Goal: Task Accomplishment & Management: Manage account settings

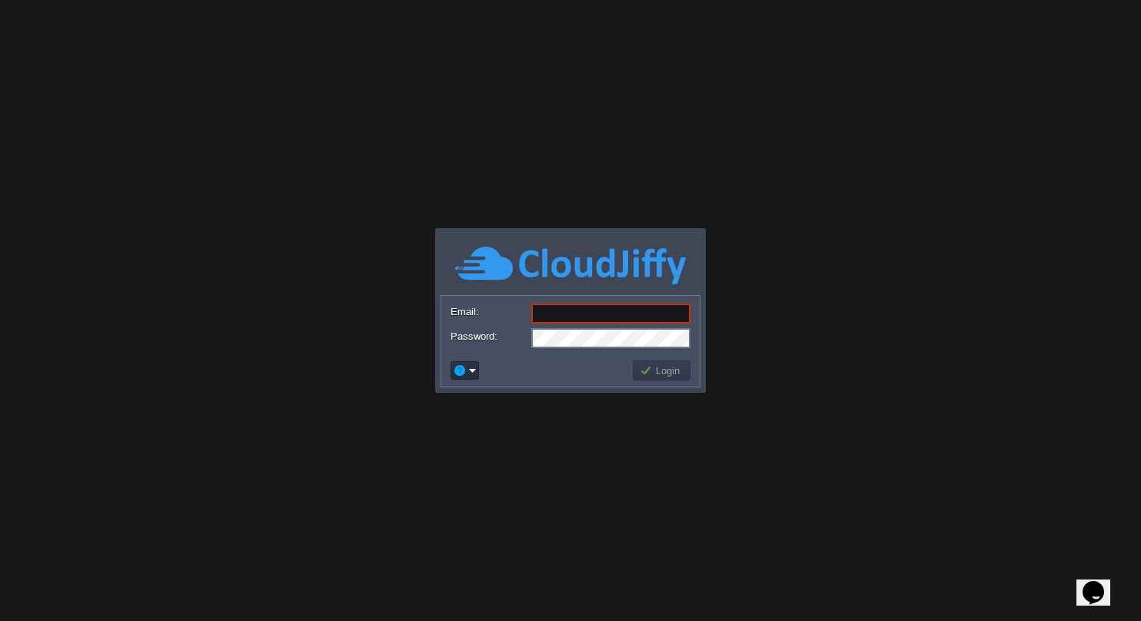
type input "[DOMAIN_NAME][EMAIL_ADDRESS][DOMAIN_NAME]"
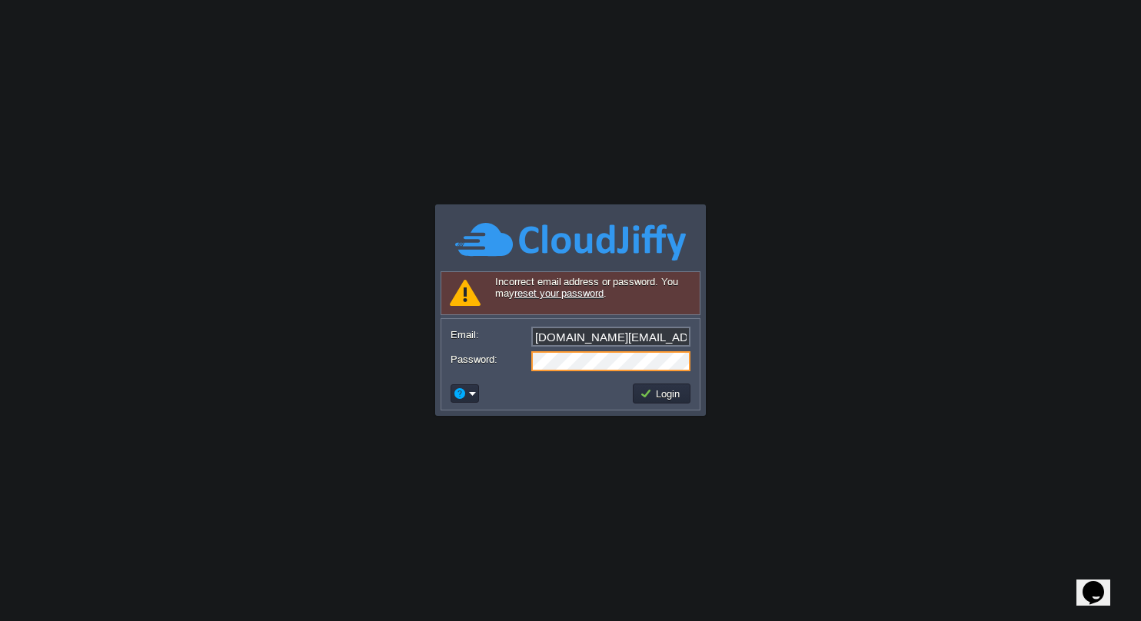
click at [434, 364] on body "Application Platform v.8.10.2 Signing in... Incorrect email address or password…" at bounding box center [570, 310] width 1141 height 621
click at [661, 388] on button "Login" at bounding box center [662, 394] width 45 height 14
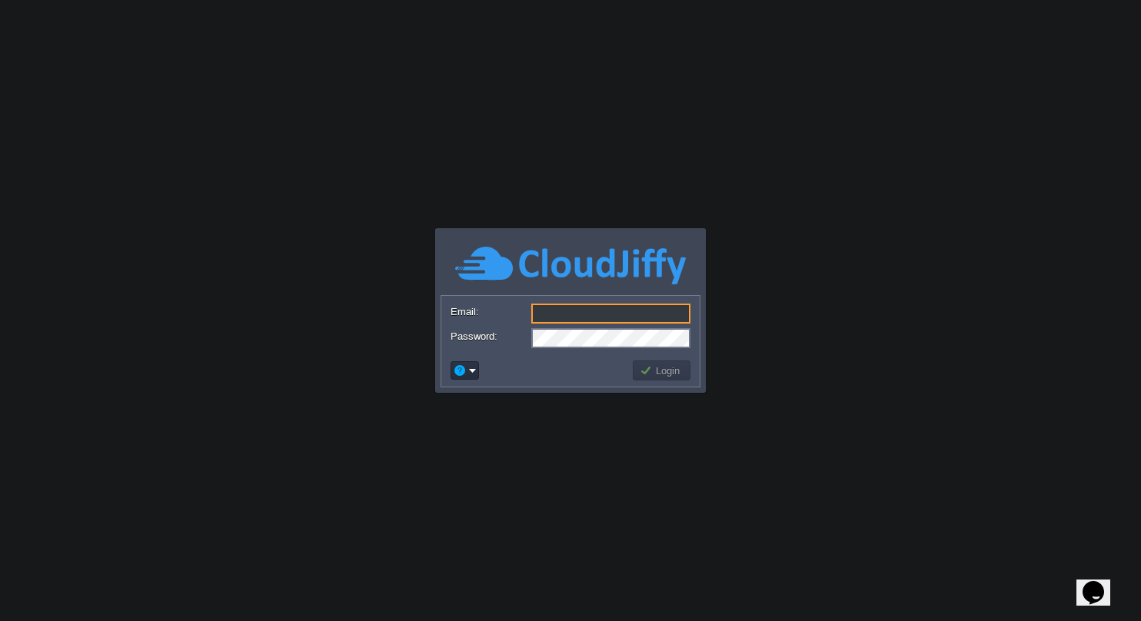
click at [492, 474] on body "Application Platform v.8.10.2 Email: Password: Login" at bounding box center [570, 310] width 1141 height 621
click at [586, 319] on input "Email:" at bounding box center [610, 314] width 159 height 20
type input "[DOMAIN_NAME][EMAIL_ADDRESS][DOMAIN_NAME]"
click at [454, 341] on div "Password:" at bounding box center [571, 338] width 240 height 20
click at [645, 368] on button "Login" at bounding box center [662, 371] width 45 height 14
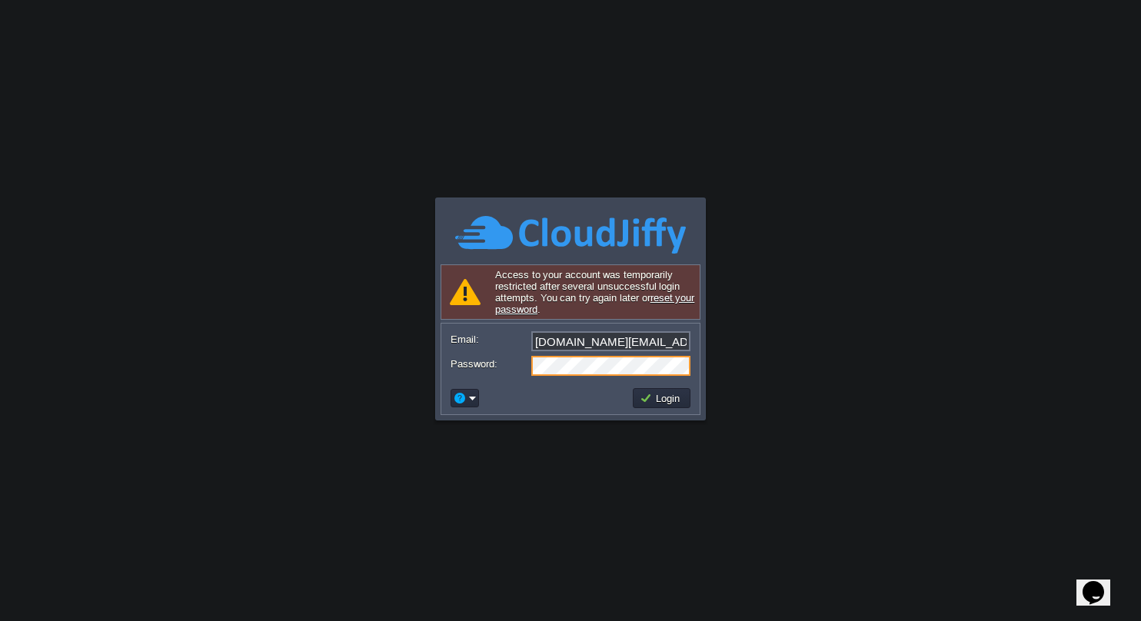
click at [667, 301] on link "reset your password" at bounding box center [594, 303] width 199 height 23
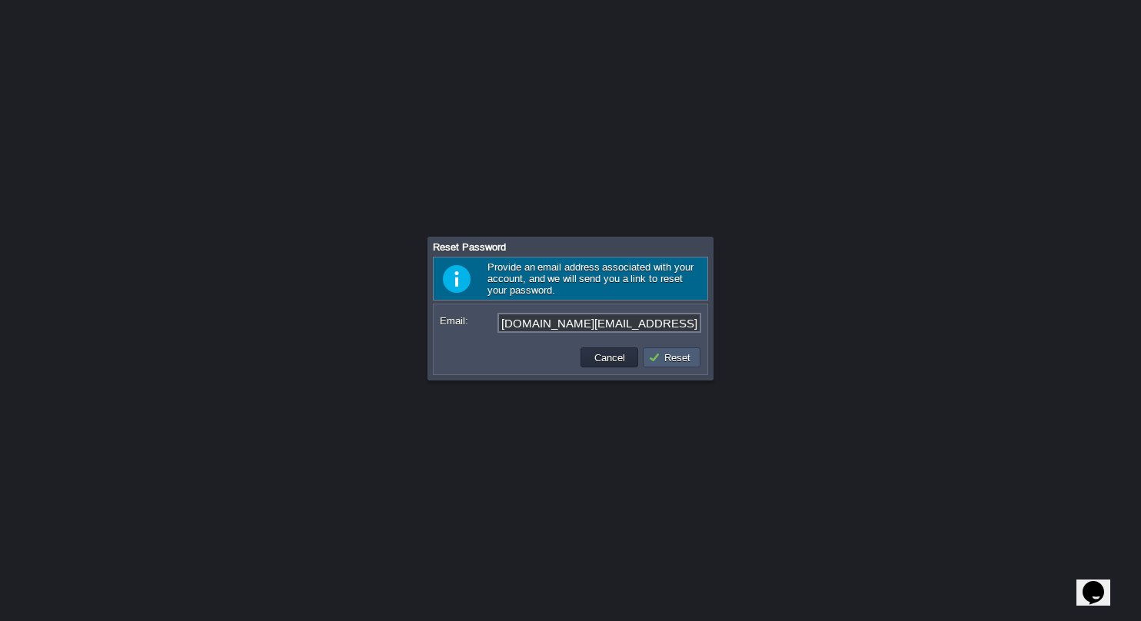
click at [672, 362] on button "Reset" at bounding box center [671, 358] width 47 height 14
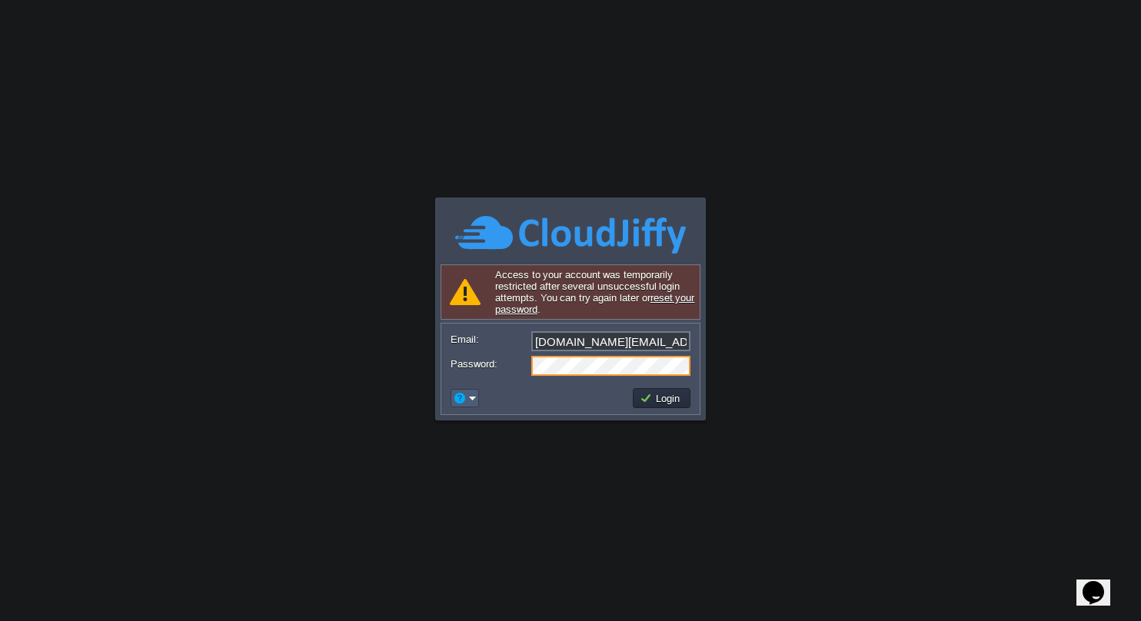
click at [472, 403] on em at bounding box center [465, 398] width 24 height 14
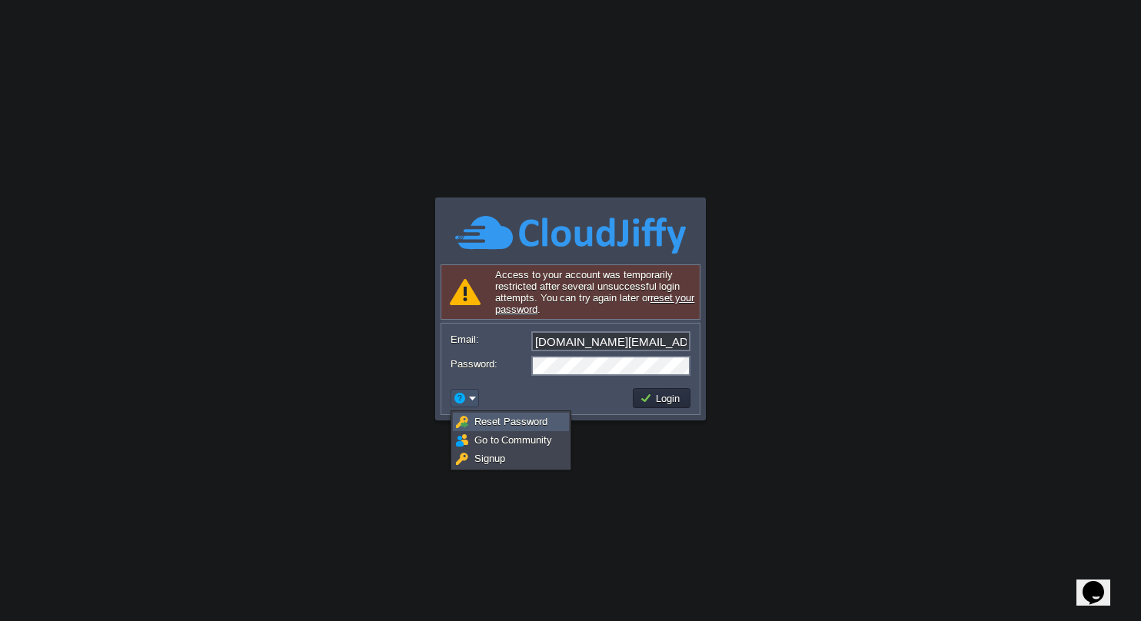
click at [494, 419] on span "Reset Password" at bounding box center [510, 422] width 73 height 12
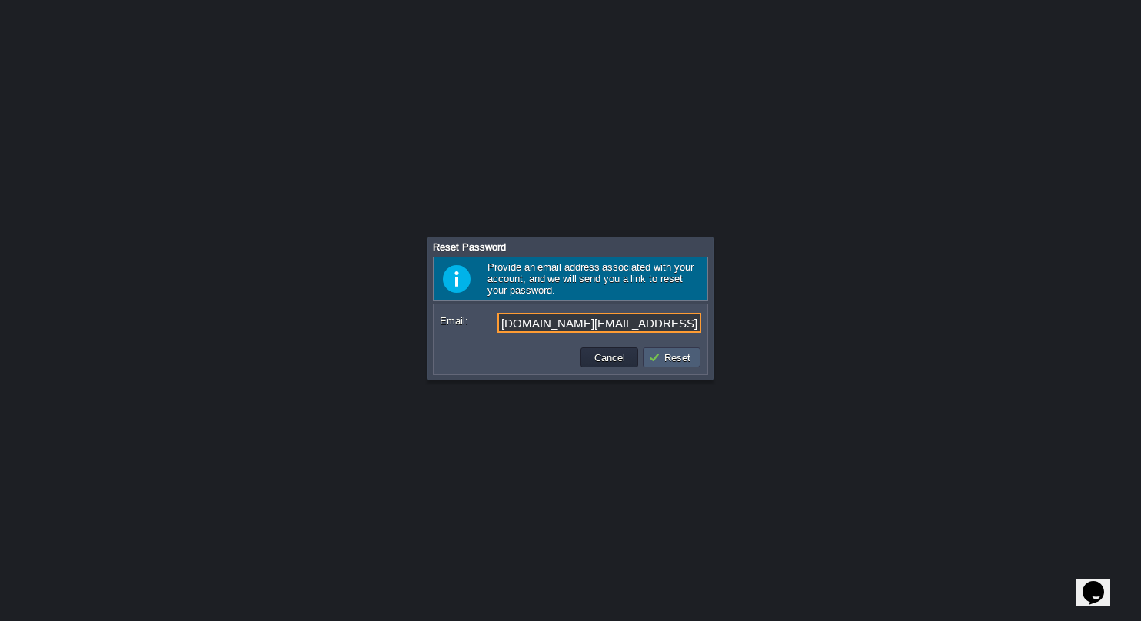
click at [660, 364] on button "Reset" at bounding box center [671, 358] width 47 height 14
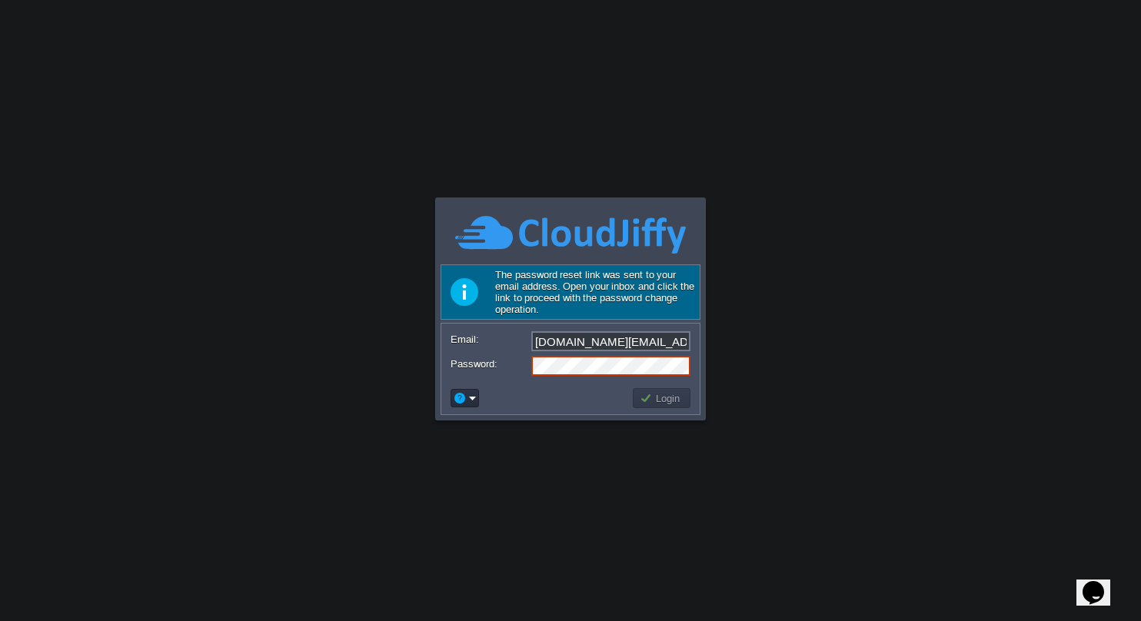
click at [824, 383] on body "Application Platform v.8.10.2 Resetting password... Required Field The password…" at bounding box center [570, 310] width 1141 height 621
